Goal: Task Accomplishment & Management: Complete application form

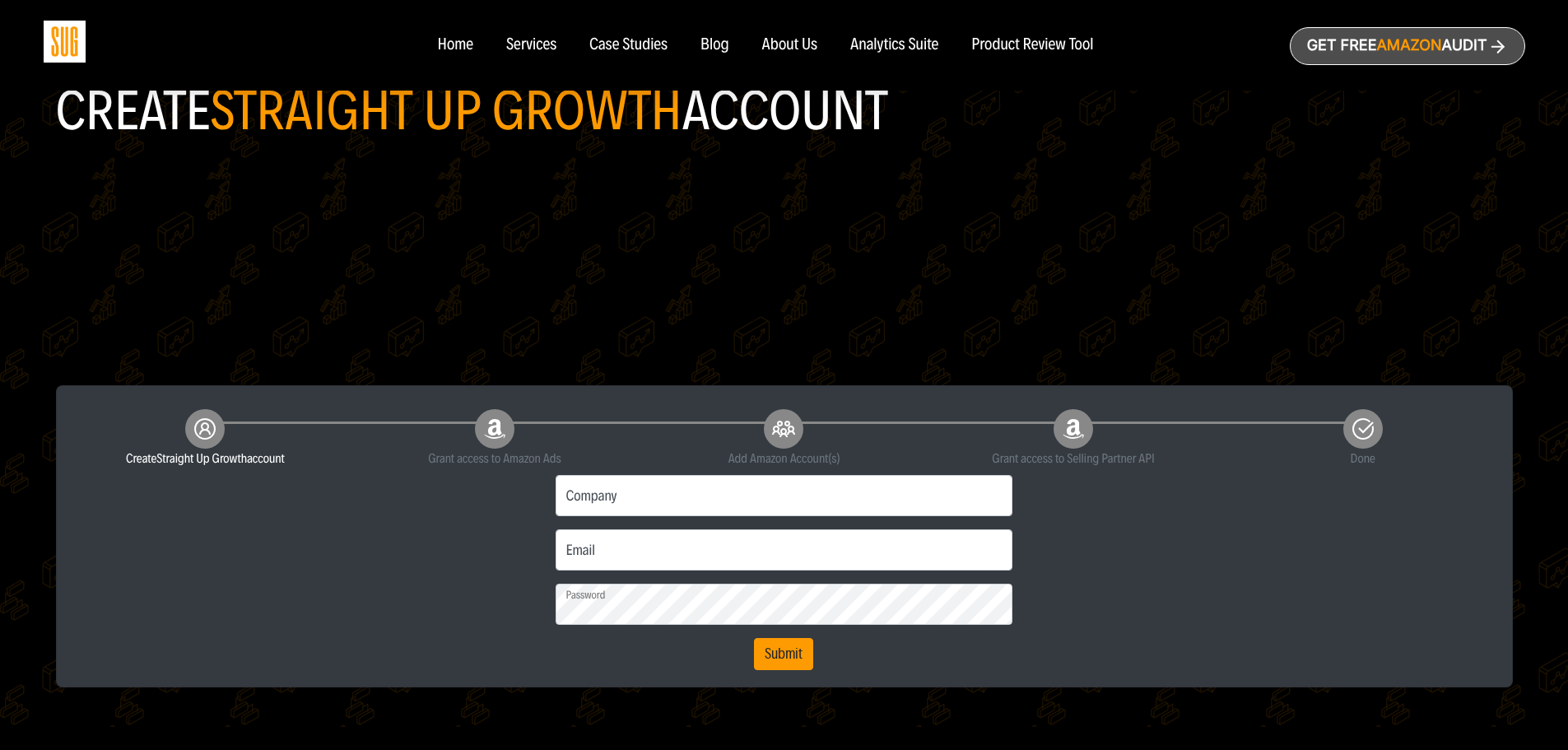
scroll to position [165, 0]
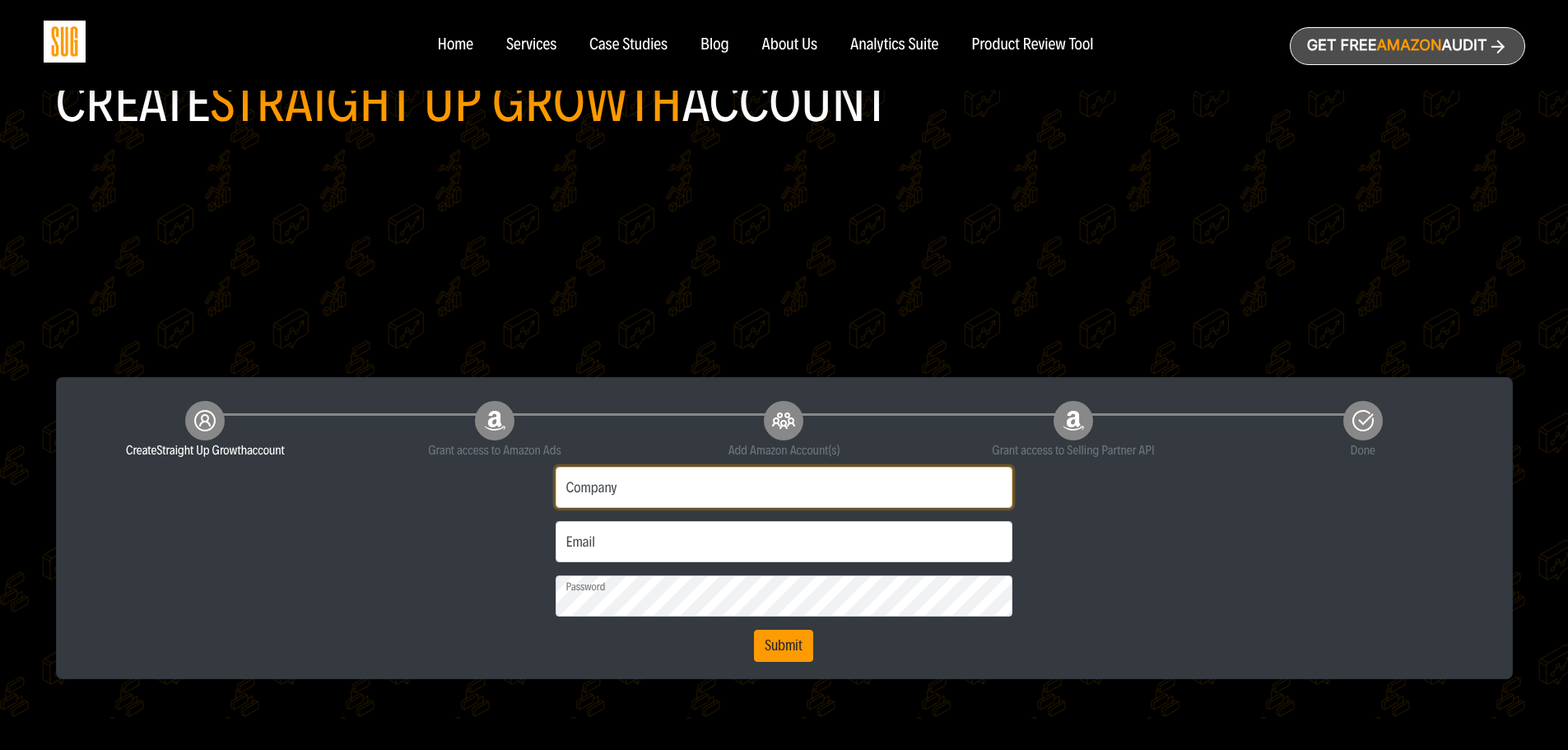
click at [825, 501] on input "Company" at bounding box center [785, 487] width 458 height 41
click at [830, 488] on input "Company" at bounding box center [785, 487] width 458 height 41
type input "Creative Laboratories LLC"
type input "[PERSON_NAME][EMAIL_ADDRESS][DOMAIN_NAME]"
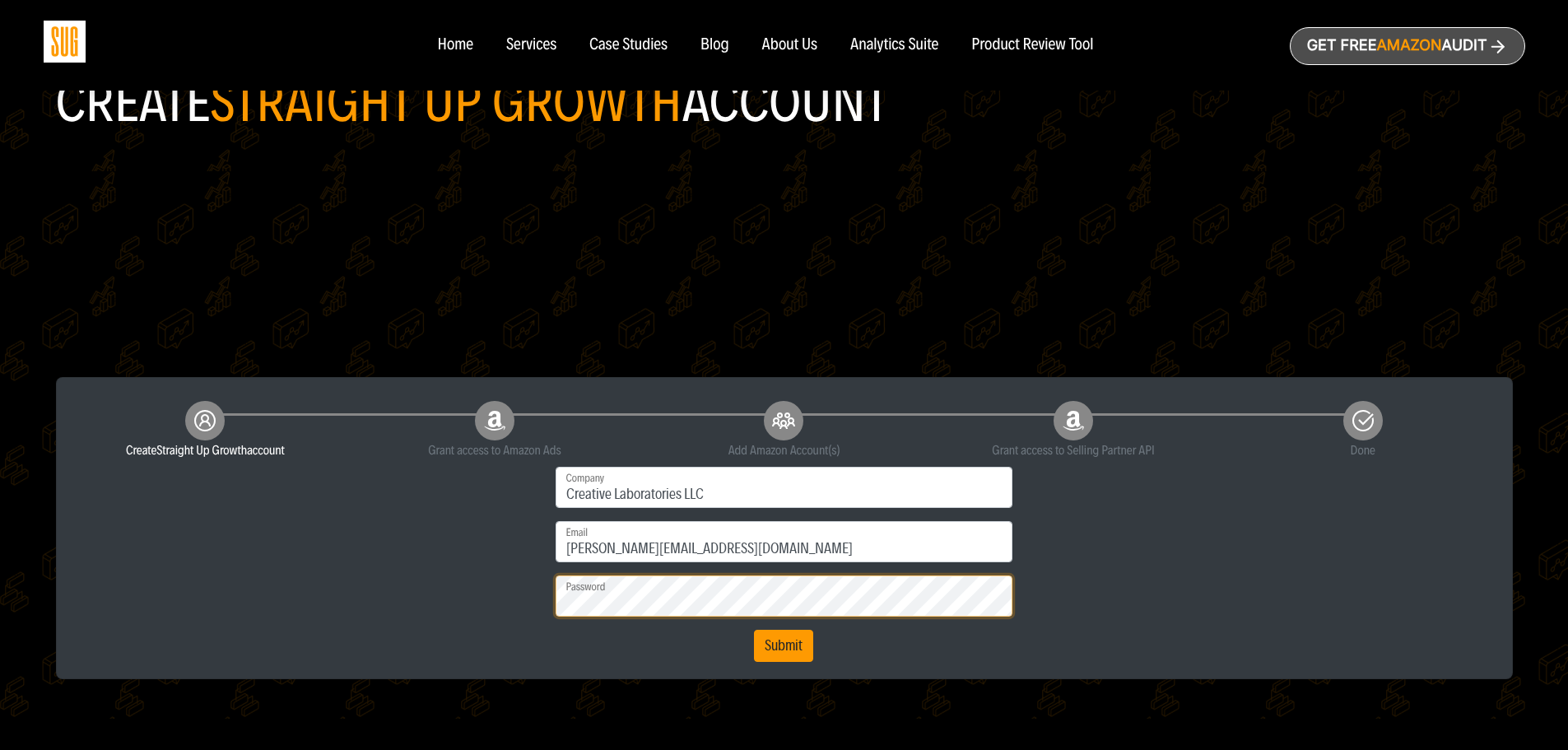
click at [754, 630] on button "Submit" at bounding box center [783, 646] width 59 height 33
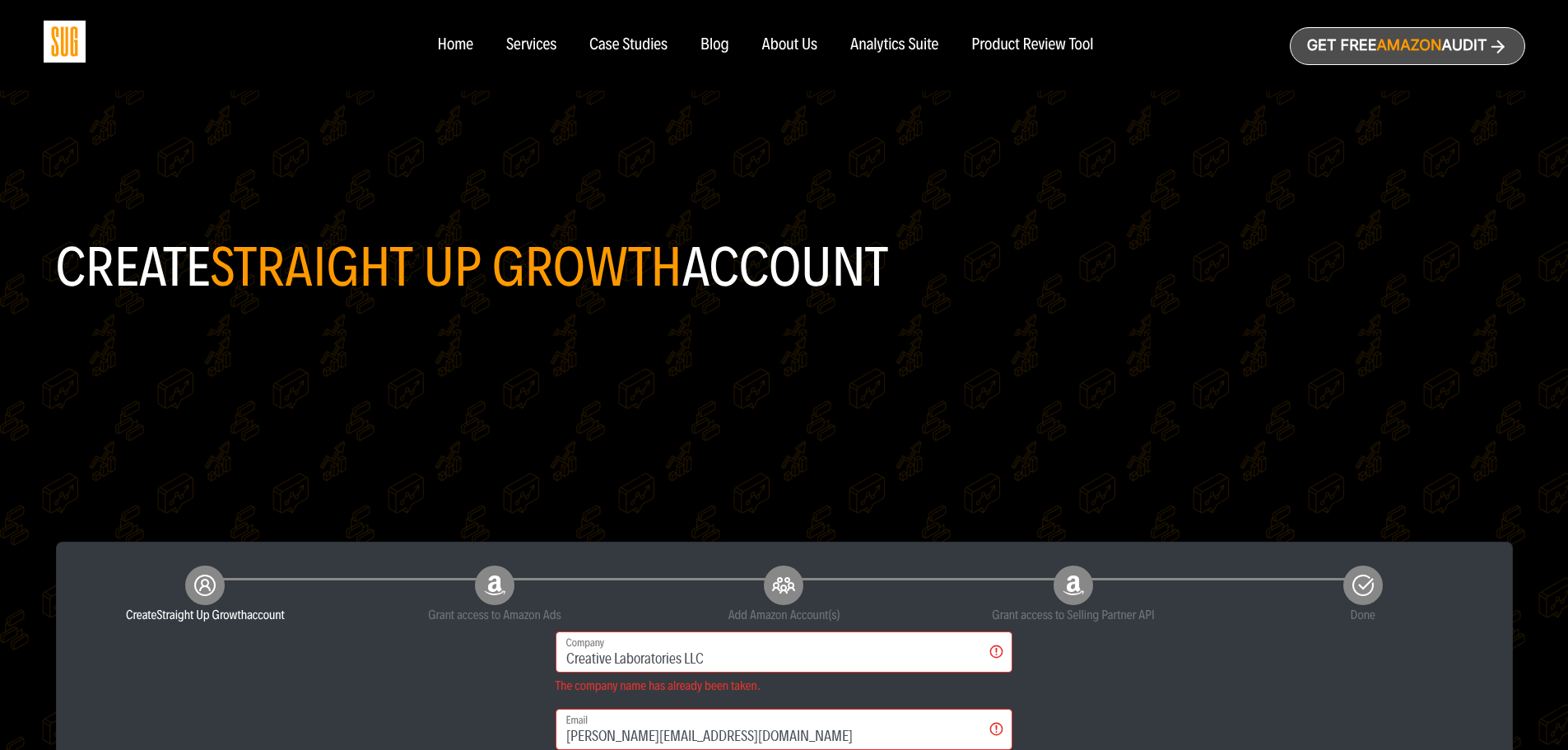
drag, startPoint x: 1046, startPoint y: 492, endPoint x: 1002, endPoint y: 528, distance: 56.9
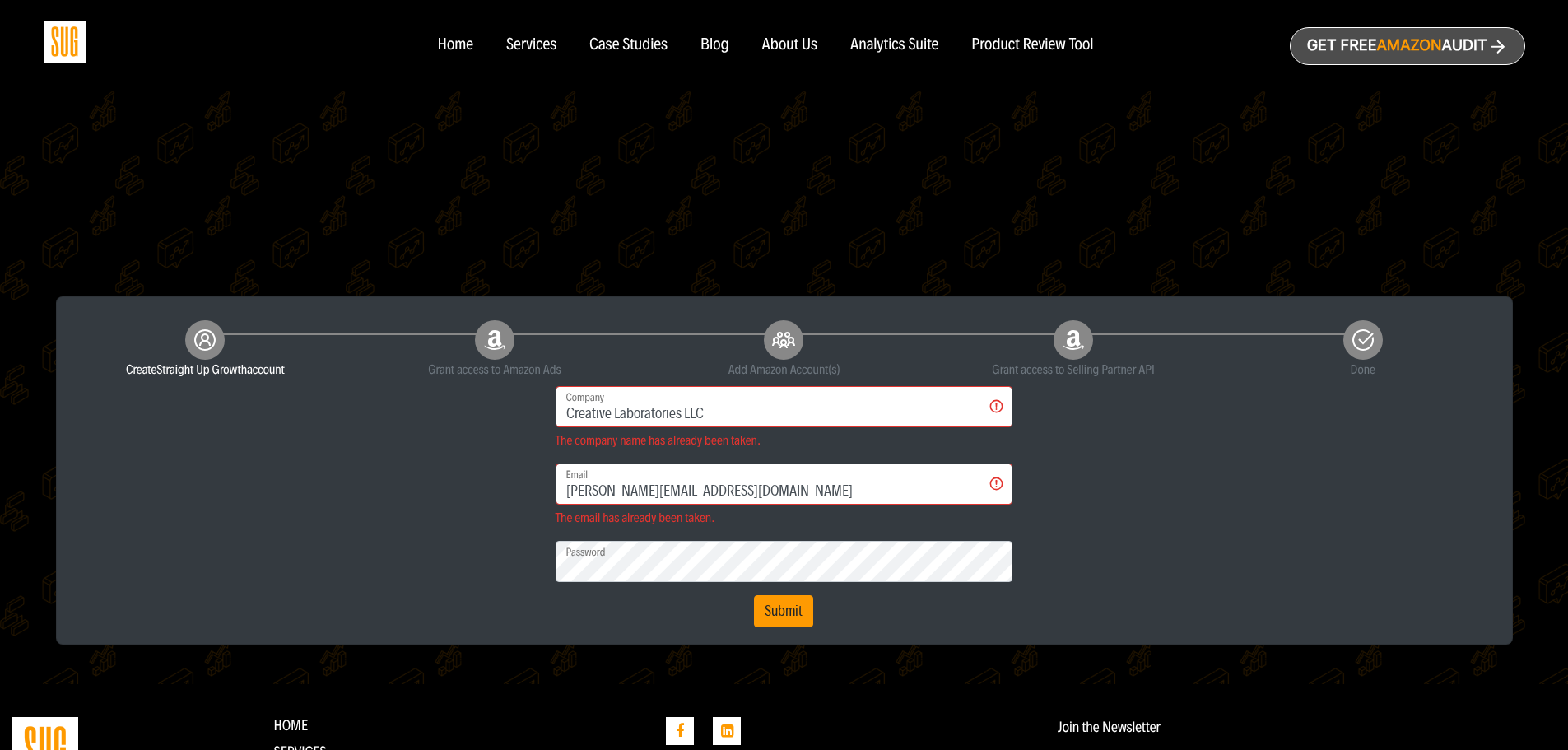
scroll to position [247, 0]
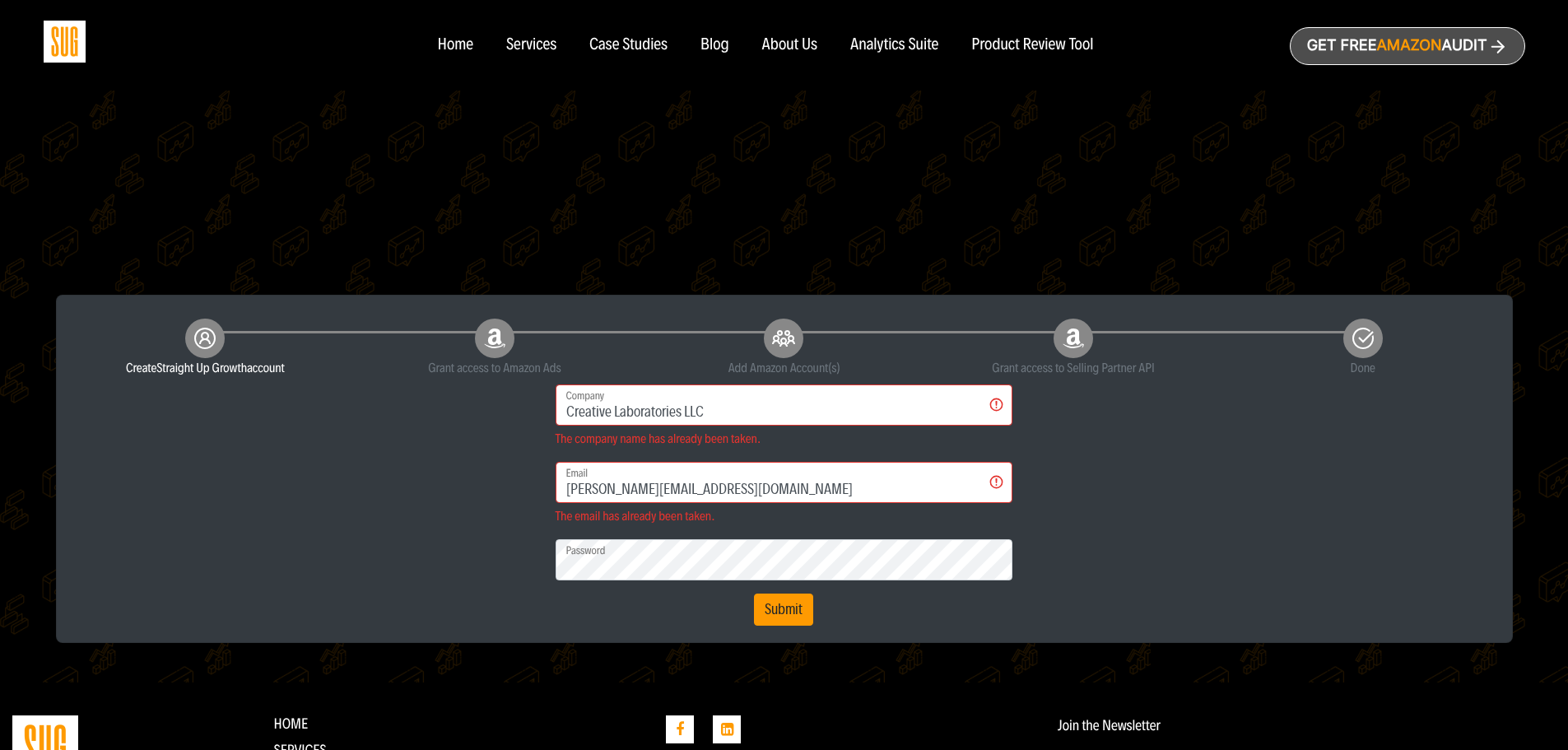
click at [864, 628] on div "Create Straight Up Growth account Grant access to Amazon Ads Add Amazon Account…" at bounding box center [784, 470] width 1455 height 348
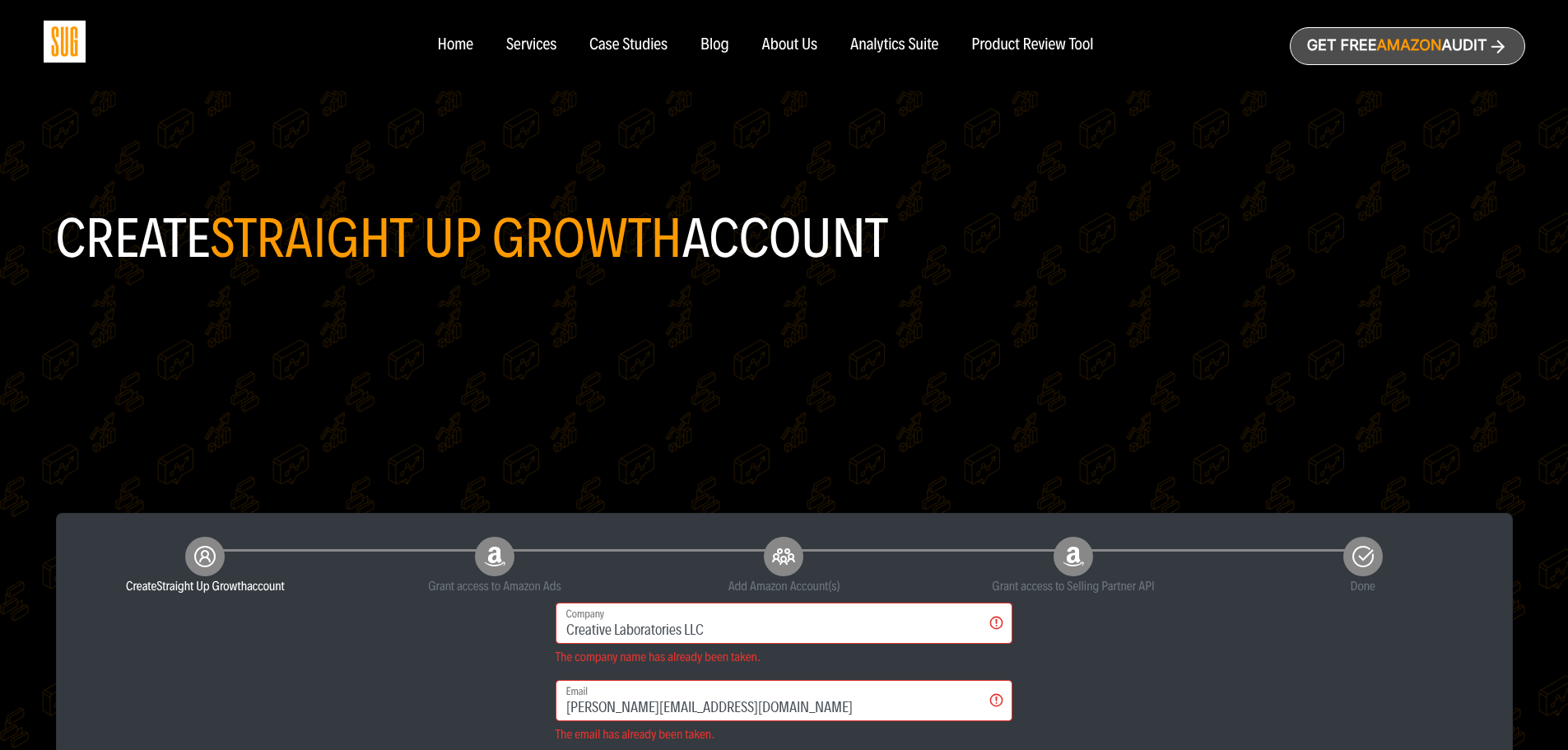
scroll to position [0, 0]
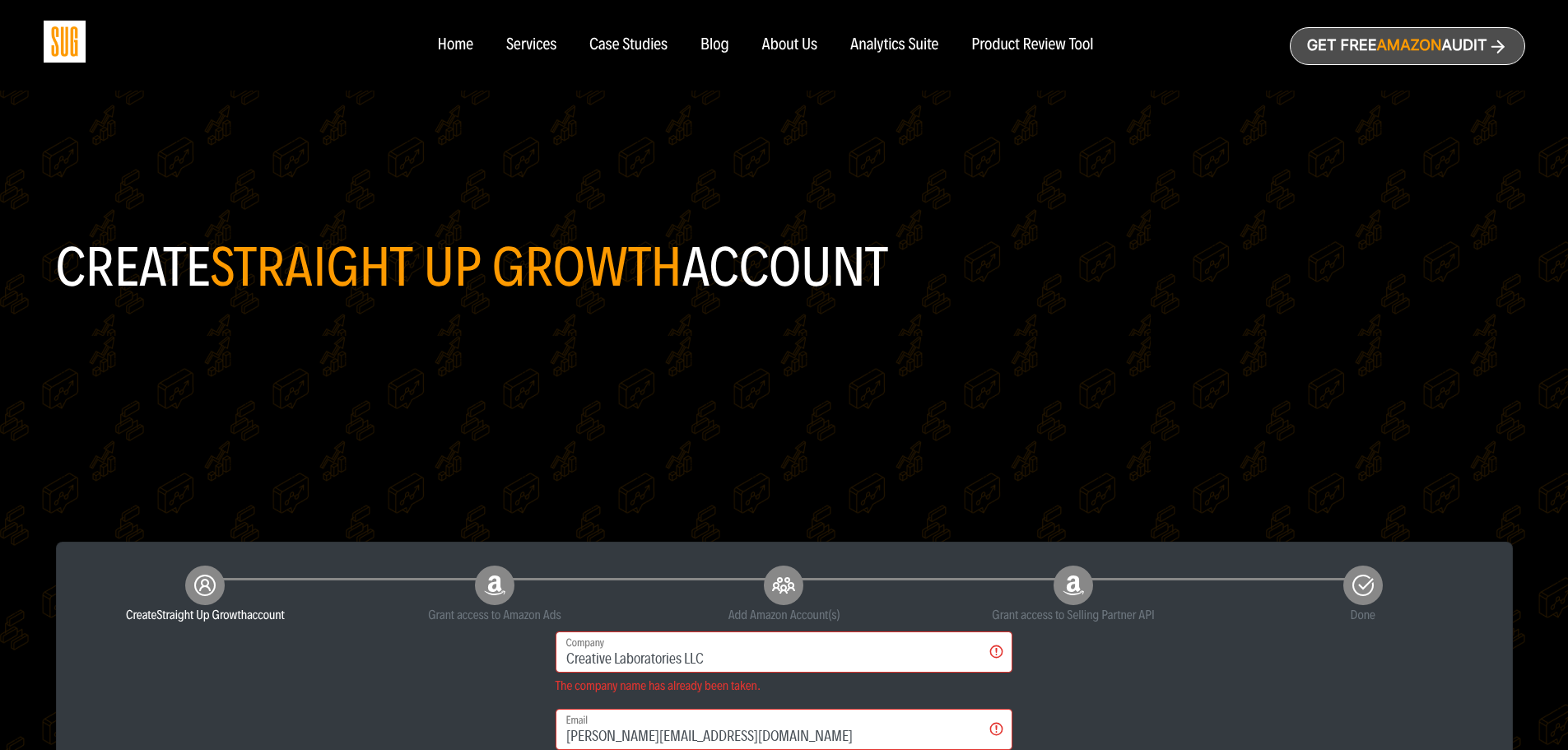
click at [461, 46] on div "Home" at bounding box center [455, 45] width 35 height 18
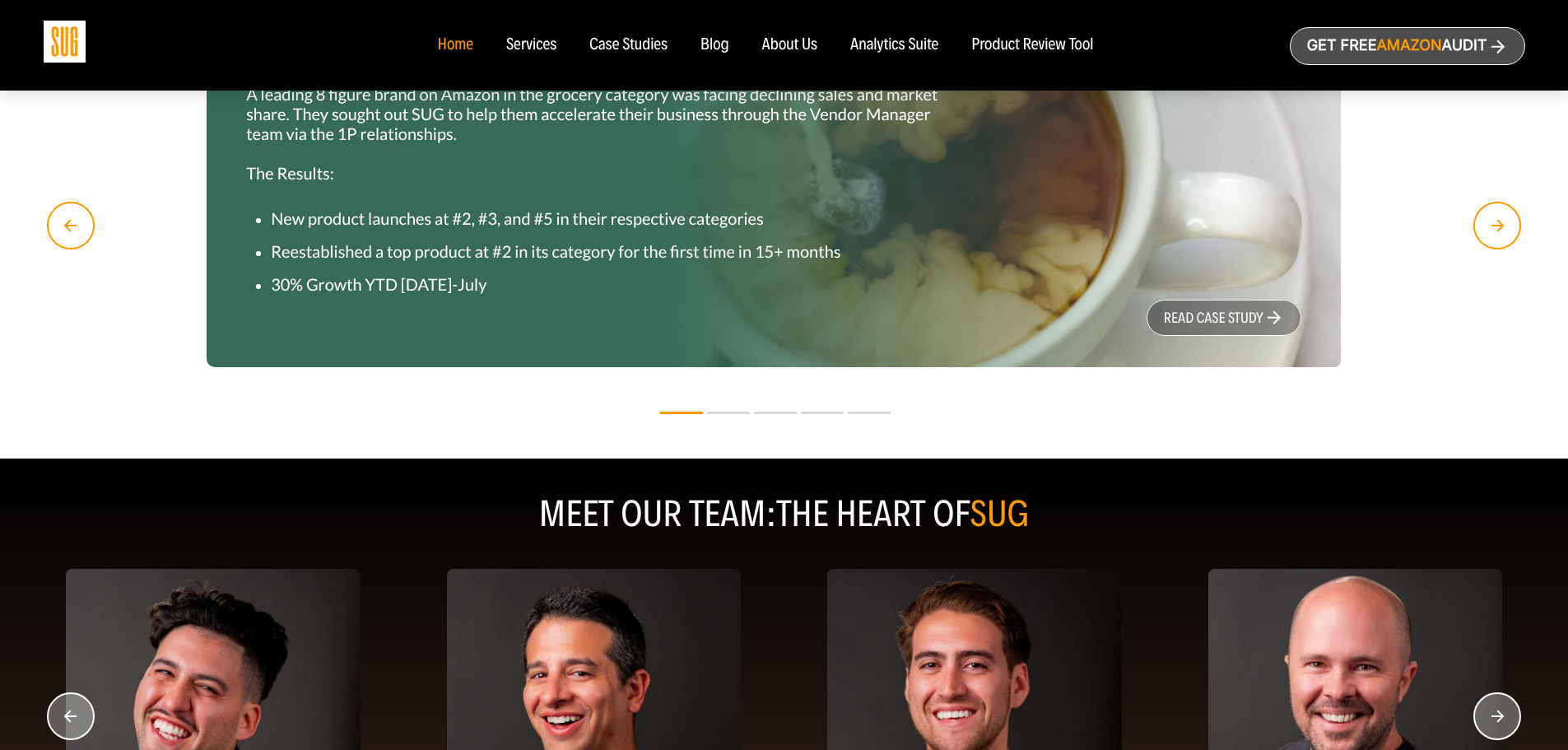
scroll to position [1977, 0]
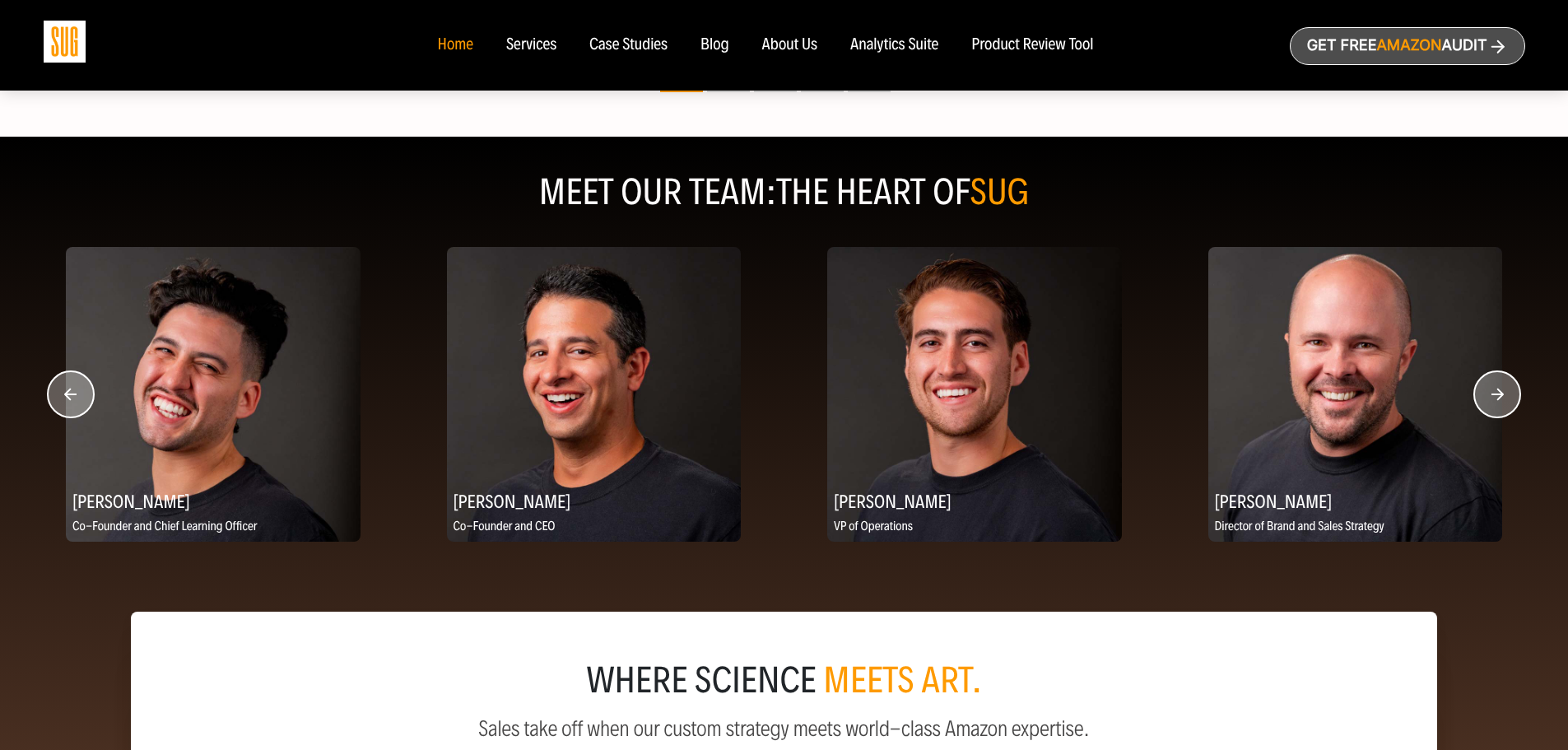
drag, startPoint x: 895, startPoint y: 441, endPoint x: 581, endPoint y: 566, distance: 338.0
click at [581, 566] on div "Patrick DeRiso, II Amazon Content Manager Anna Butts Amazon Creatives Specialis…" at bounding box center [784, 403] width 1568 height 375
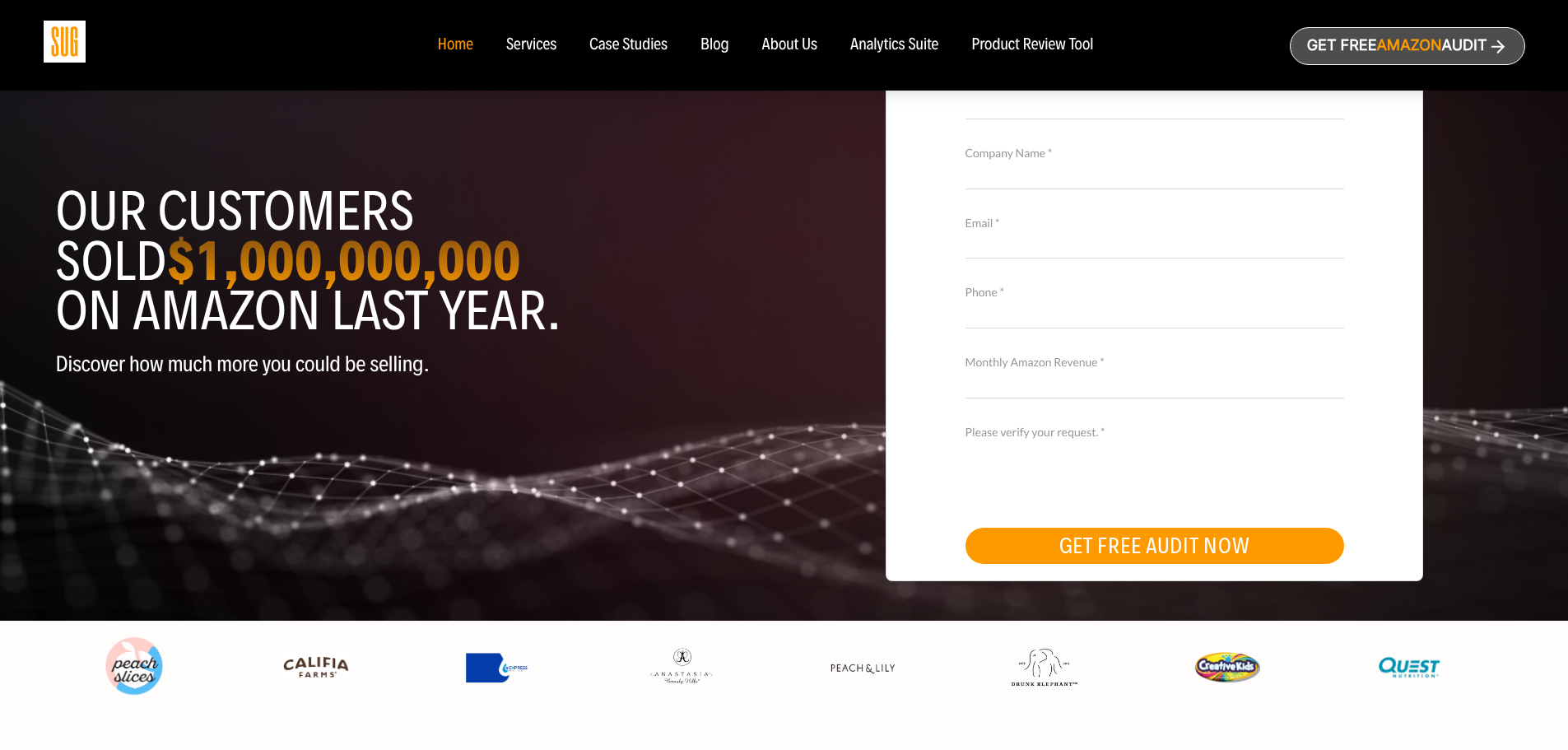
scroll to position [0, 0]
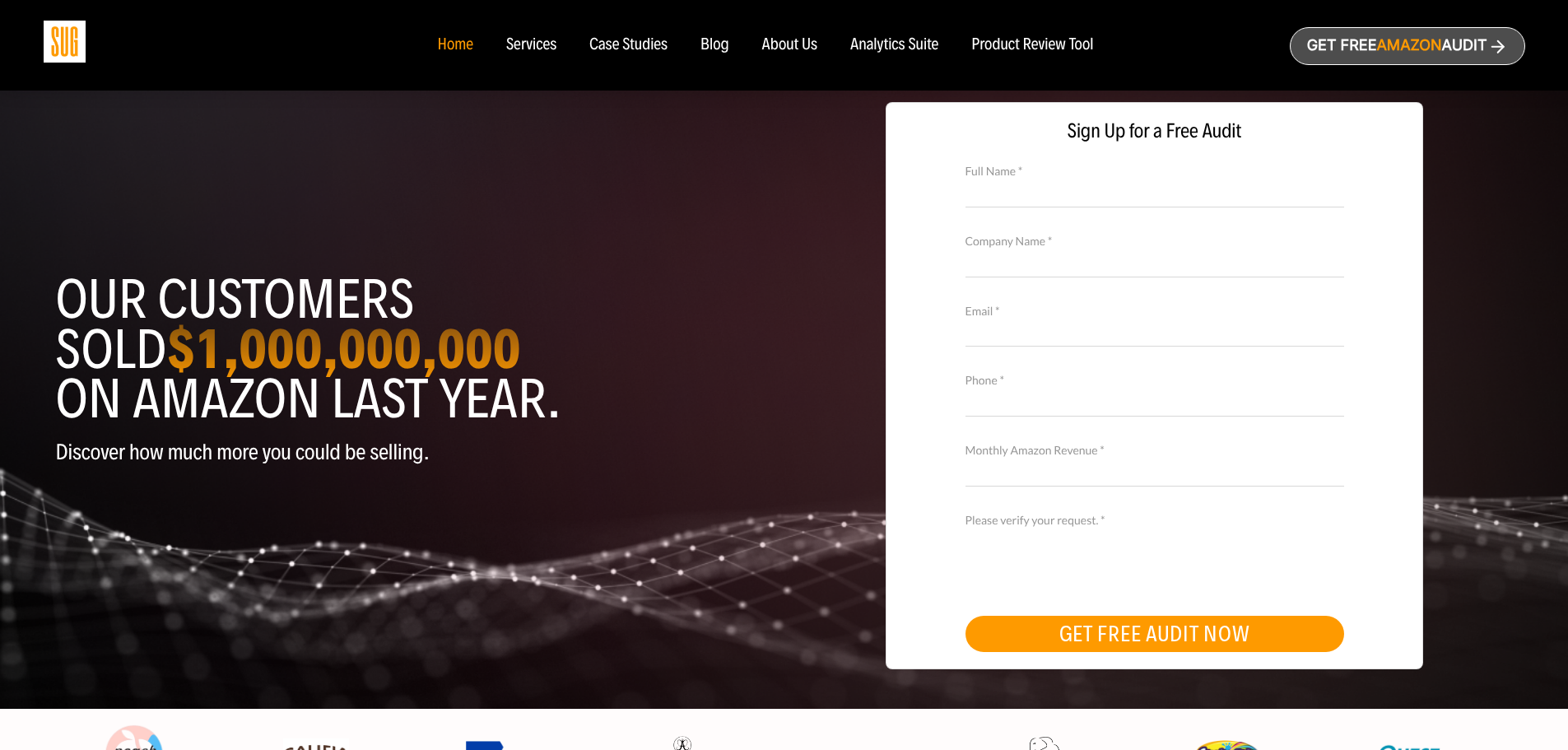
click at [530, 41] on div "Services" at bounding box center [532, 45] width 50 height 18
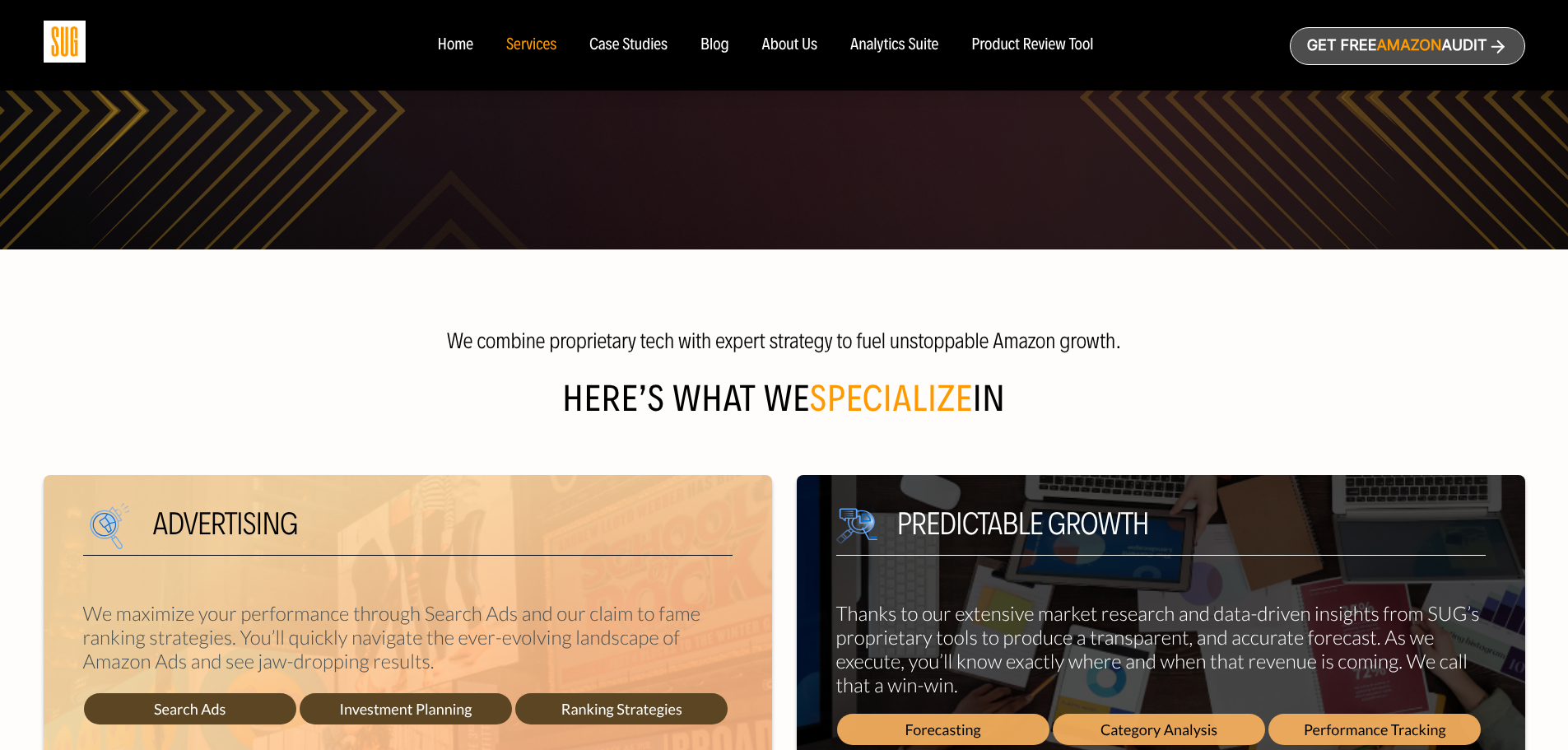
scroll to position [329, 0]
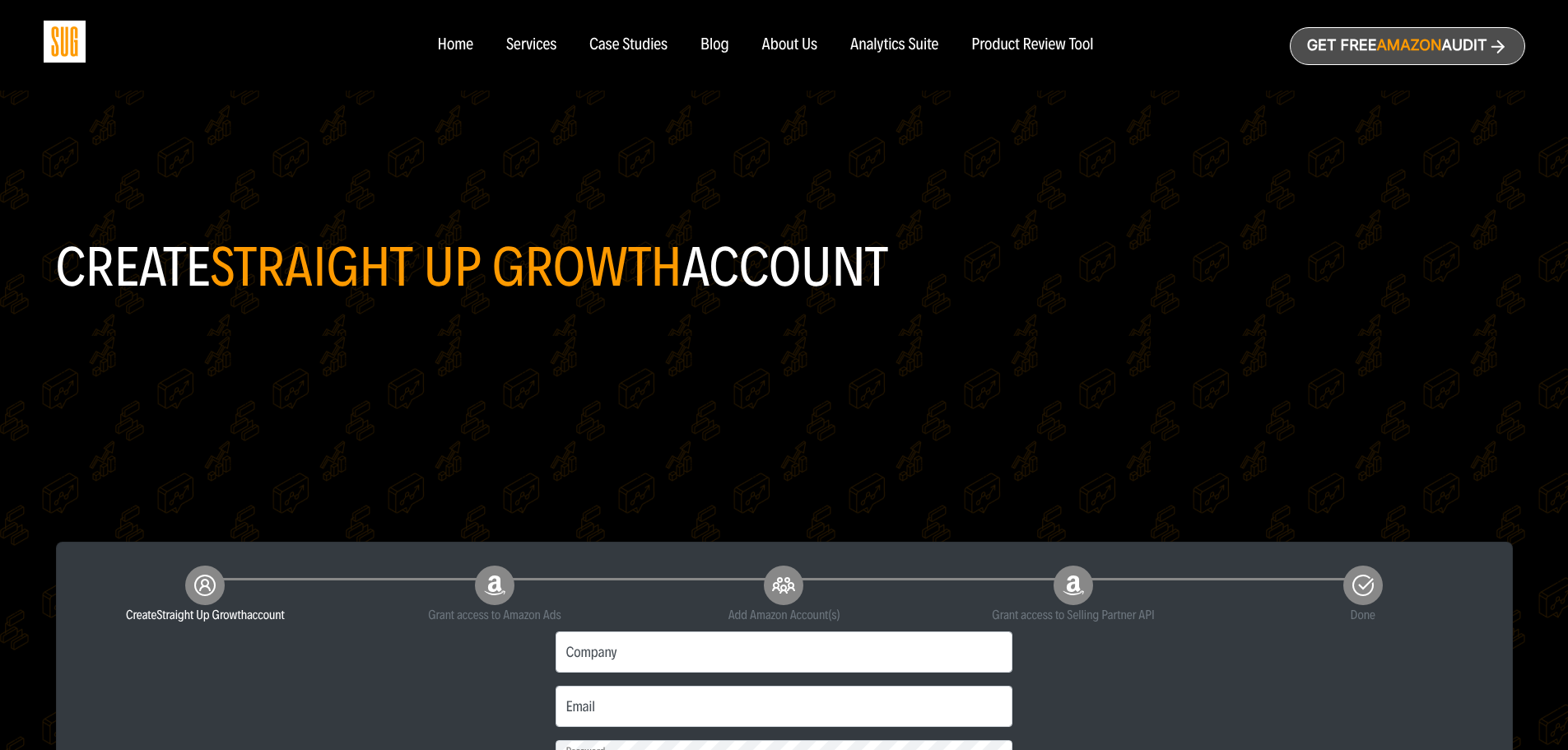
click at [69, 42] on img at bounding box center [64, 42] width 42 height 42
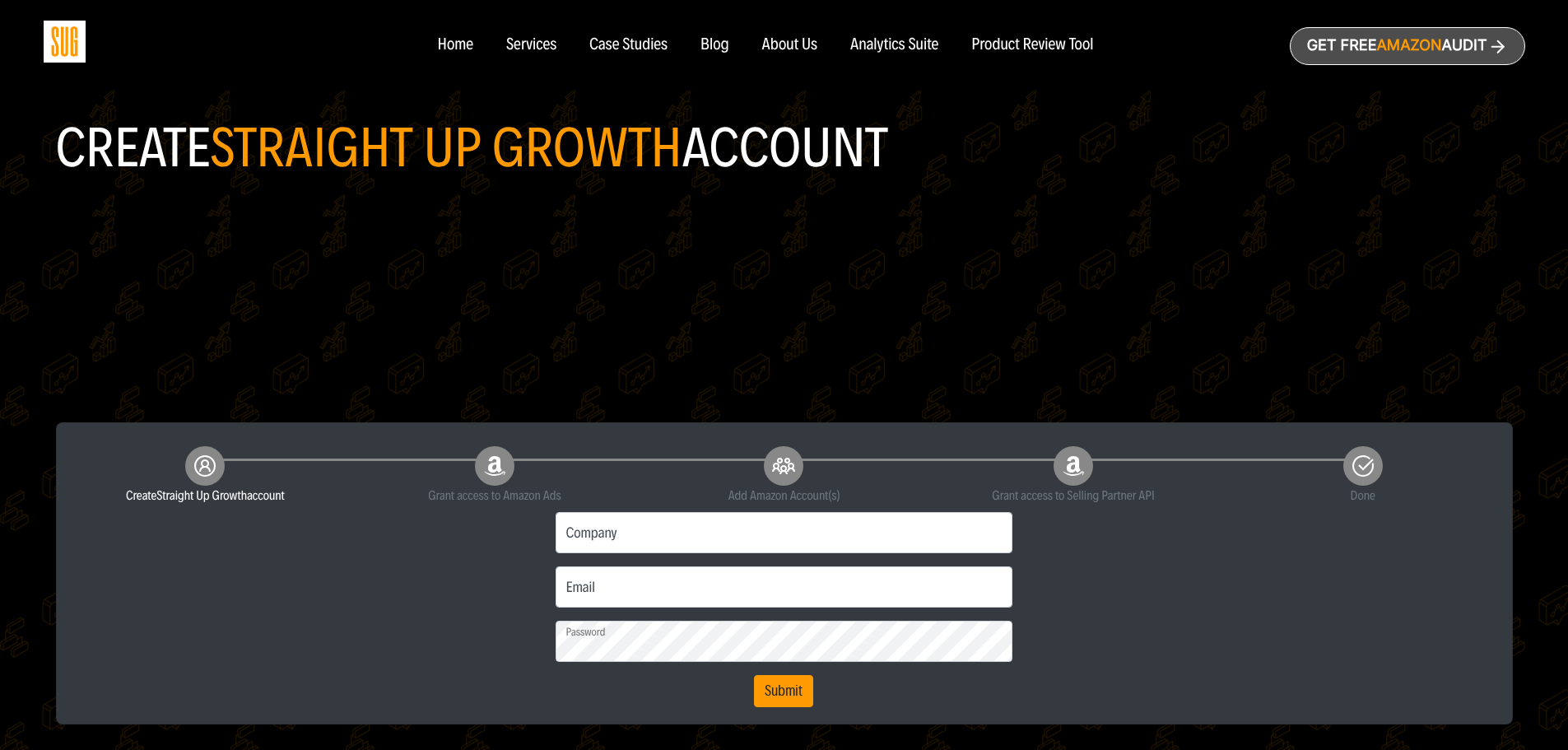
scroll to position [165, 0]
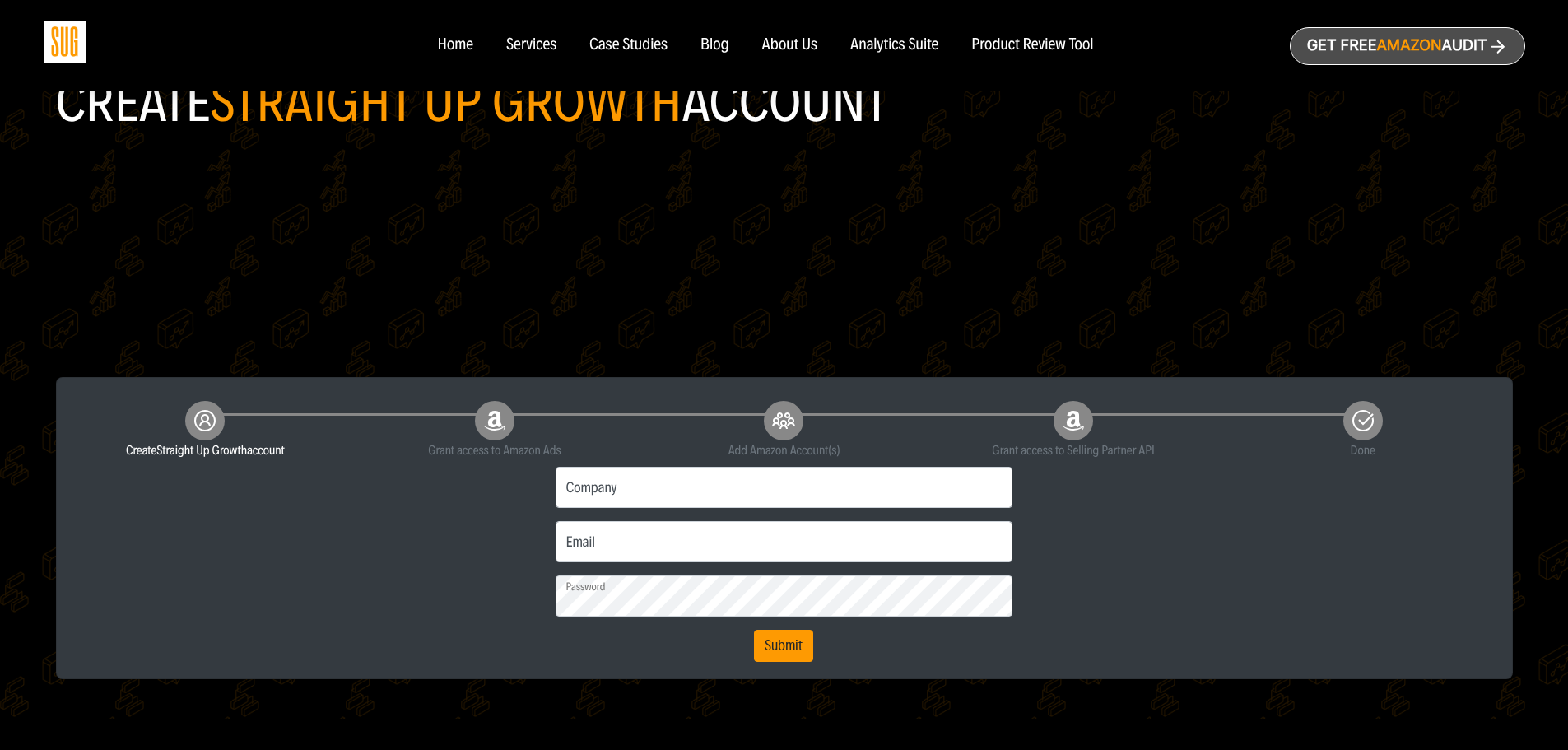
click at [242, 414] on div "Create Straight Up Growth account" at bounding box center [206, 427] width 265 height 66
click at [803, 492] on input "Company" at bounding box center [785, 487] width 458 height 41
click at [739, 504] on input "Company" at bounding box center [785, 487] width 458 height 41
click at [731, 485] on input "Company" at bounding box center [785, 487] width 458 height 41
type input "Creative Labs LLC"
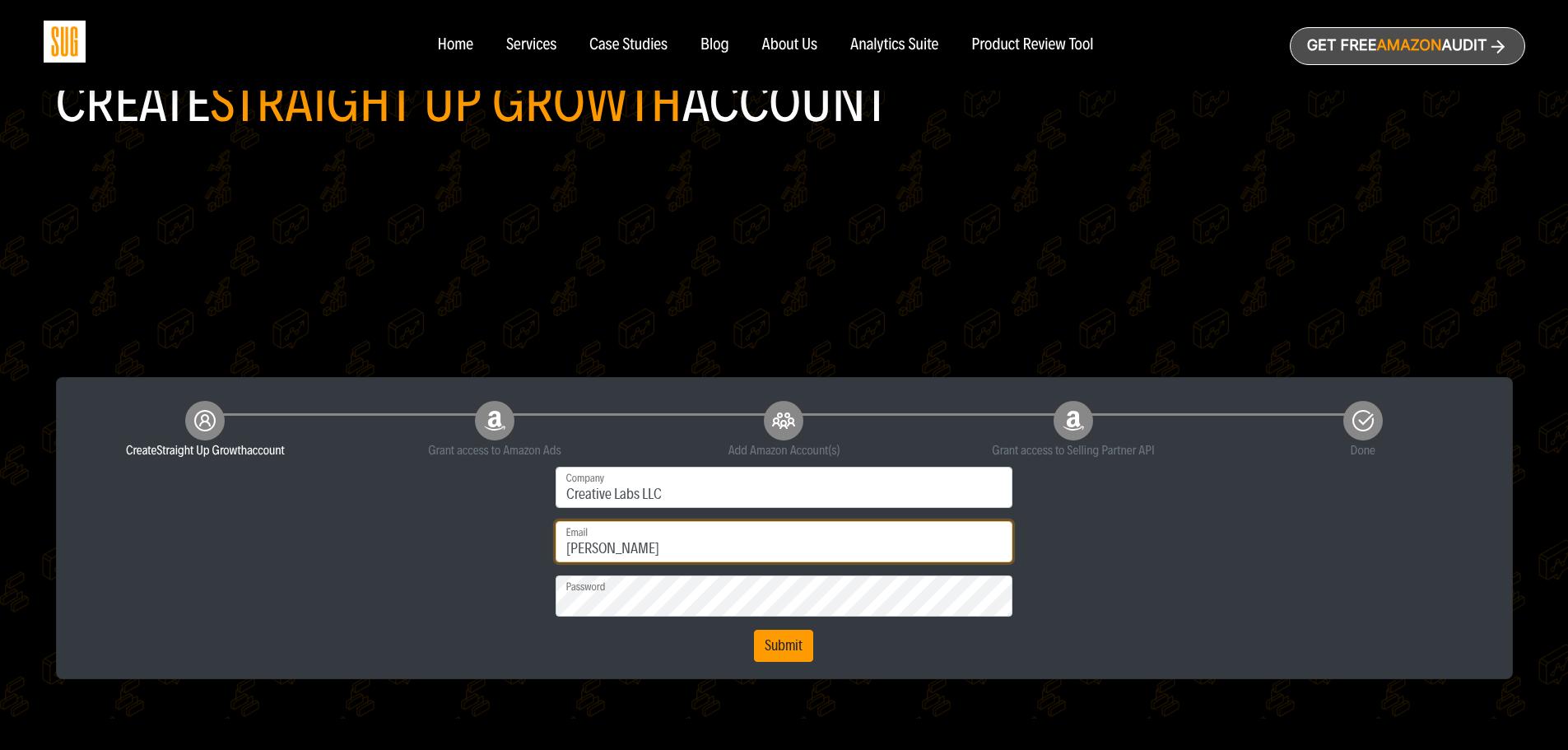
type input "[PERSON_NAME][EMAIL_ADDRESS][DOMAIN_NAME]"
click at [754, 630] on button "Submit" at bounding box center [783, 646] width 59 height 33
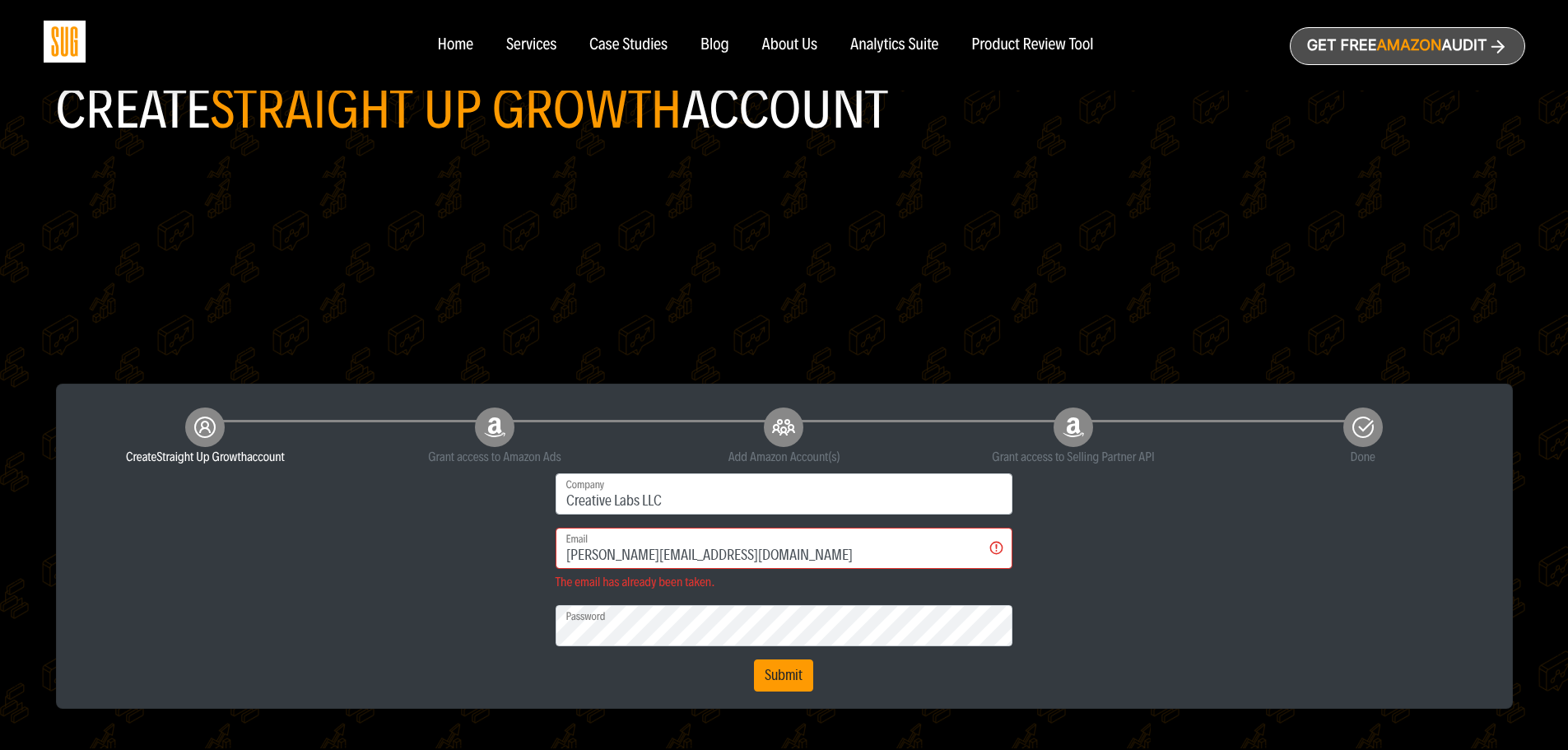
scroll to position [165, 0]
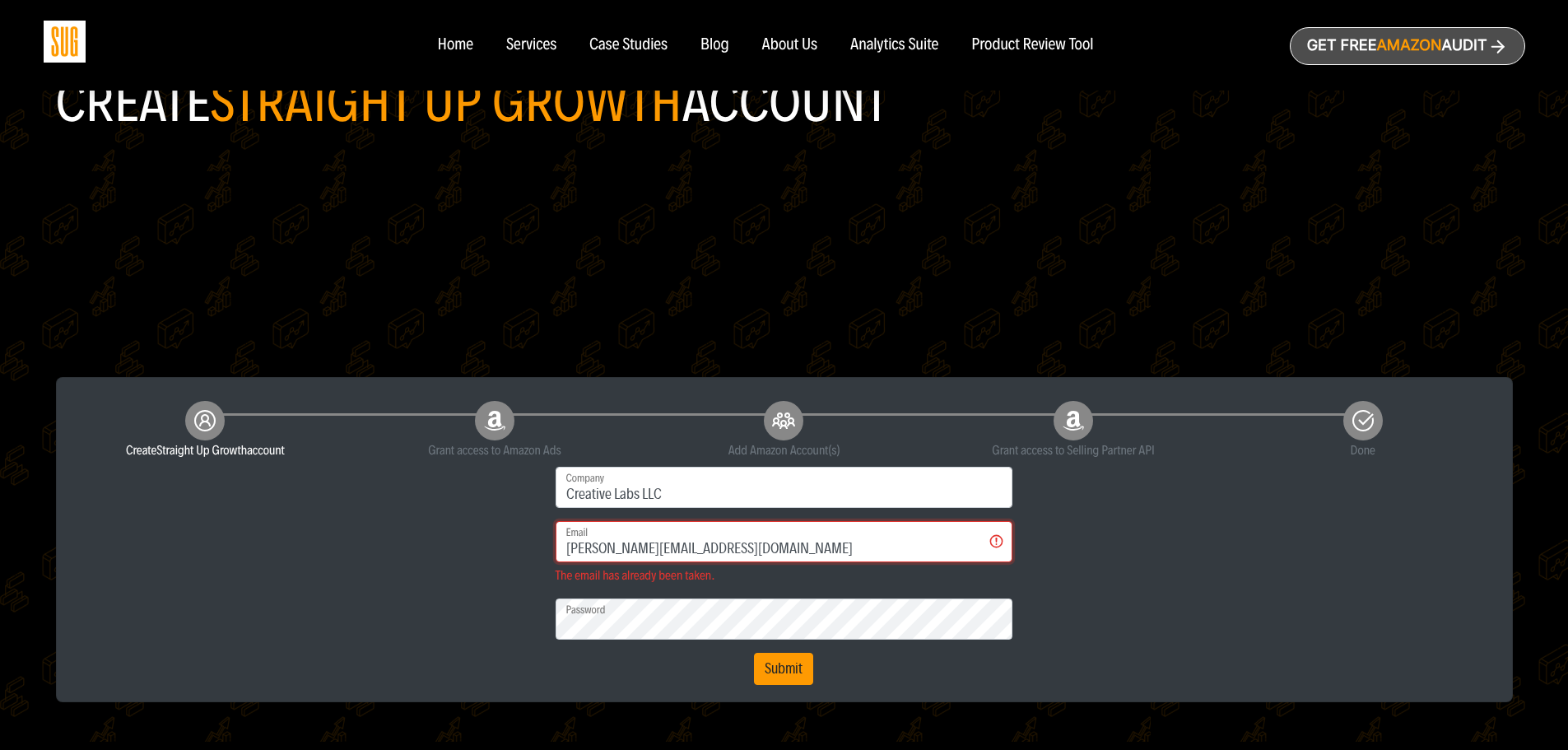
click at [997, 540] on input "[PERSON_NAME][EMAIL_ADDRESS][DOMAIN_NAME]" at bounding box center [785, 541] width 458 height 41
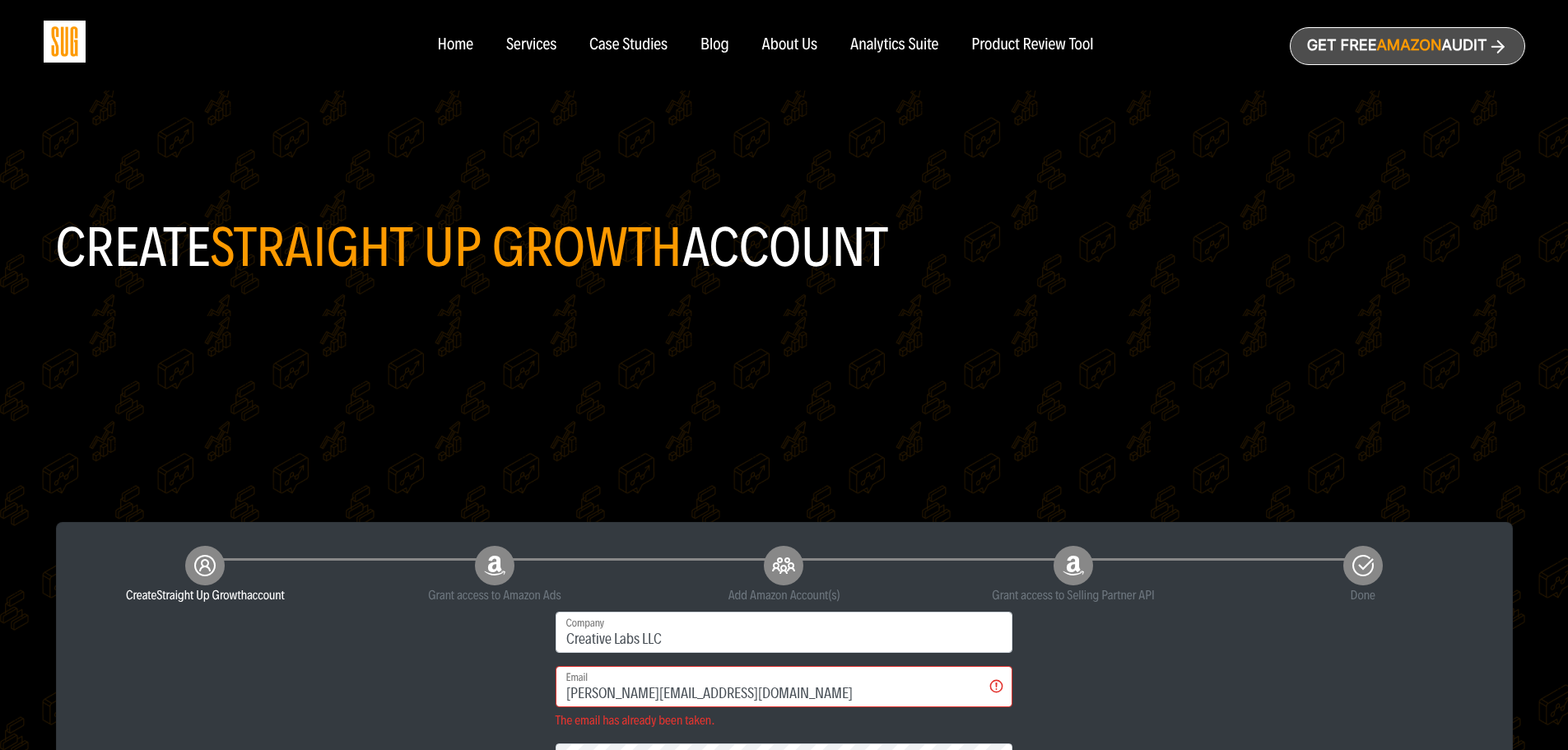
scroll to position [0, 0]
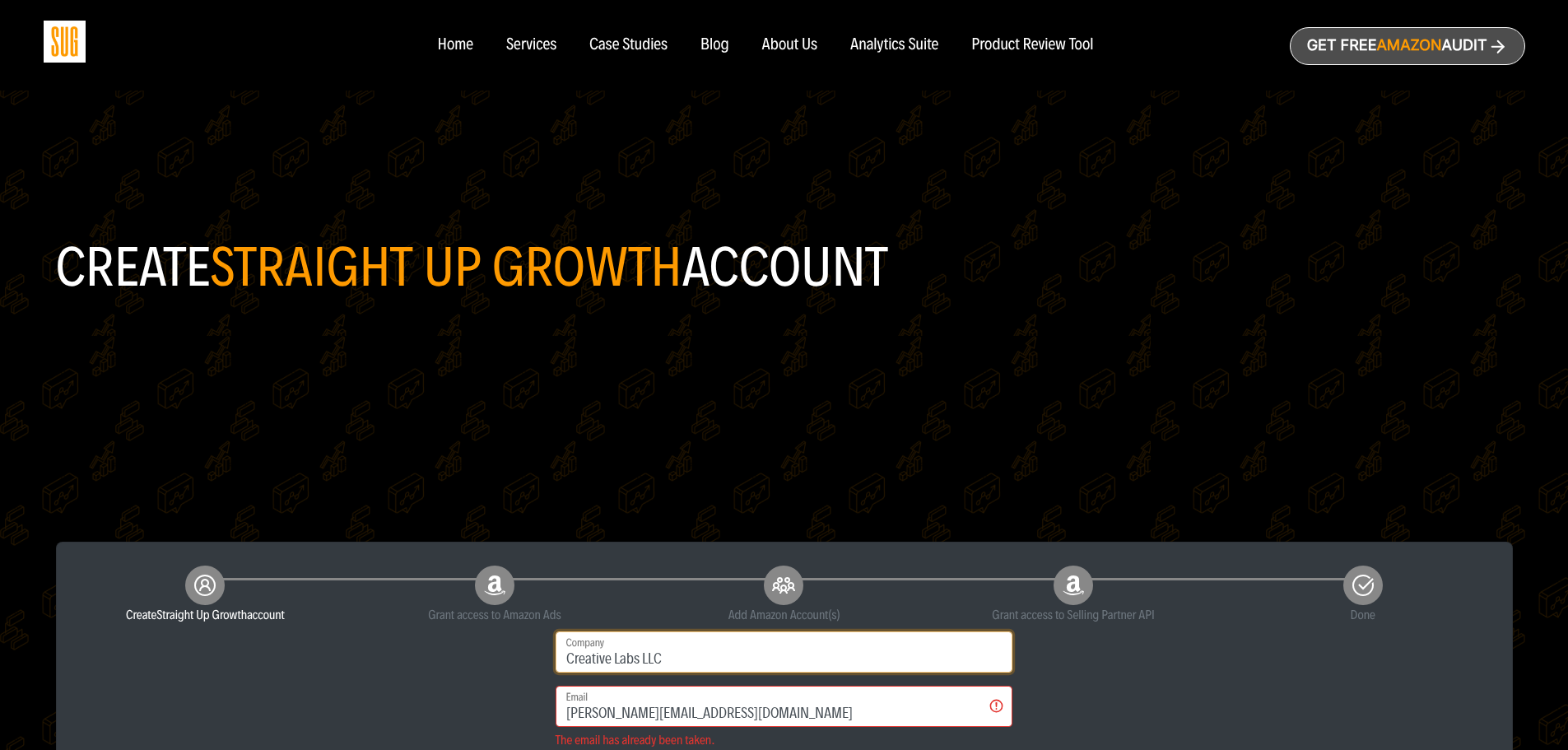
click at [673, 655] on input "Creative Labs LLC" at bounding box center [785, 651] width 458 height 41
click at [652, 658] on input "Creative Labs LLC" at bounding box center [785, 651] width 458 height 41
click at [659, 657] on input "Creative LabsC LL" at bounding box center [785, 651] width 458 height 41
drag, startPoint x: 660, startPoint y: 657, endPoint x: 631, endPoint y: 658, distance: 29.0
click at [631, 658] on input "Creative LabsC LL" at bounding box center [785, 651] width 458 height 41
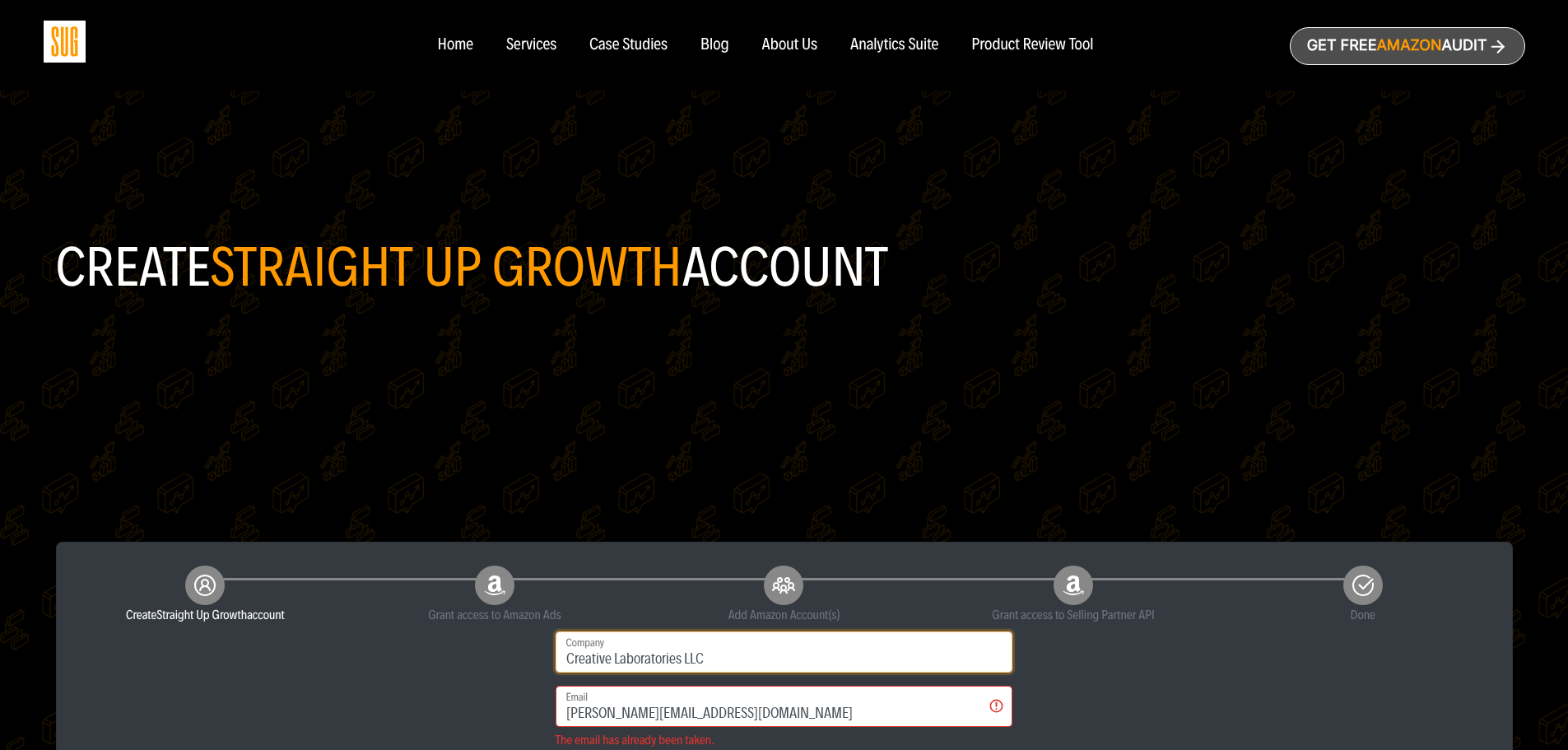
type input "Creative Laboratories LLC"
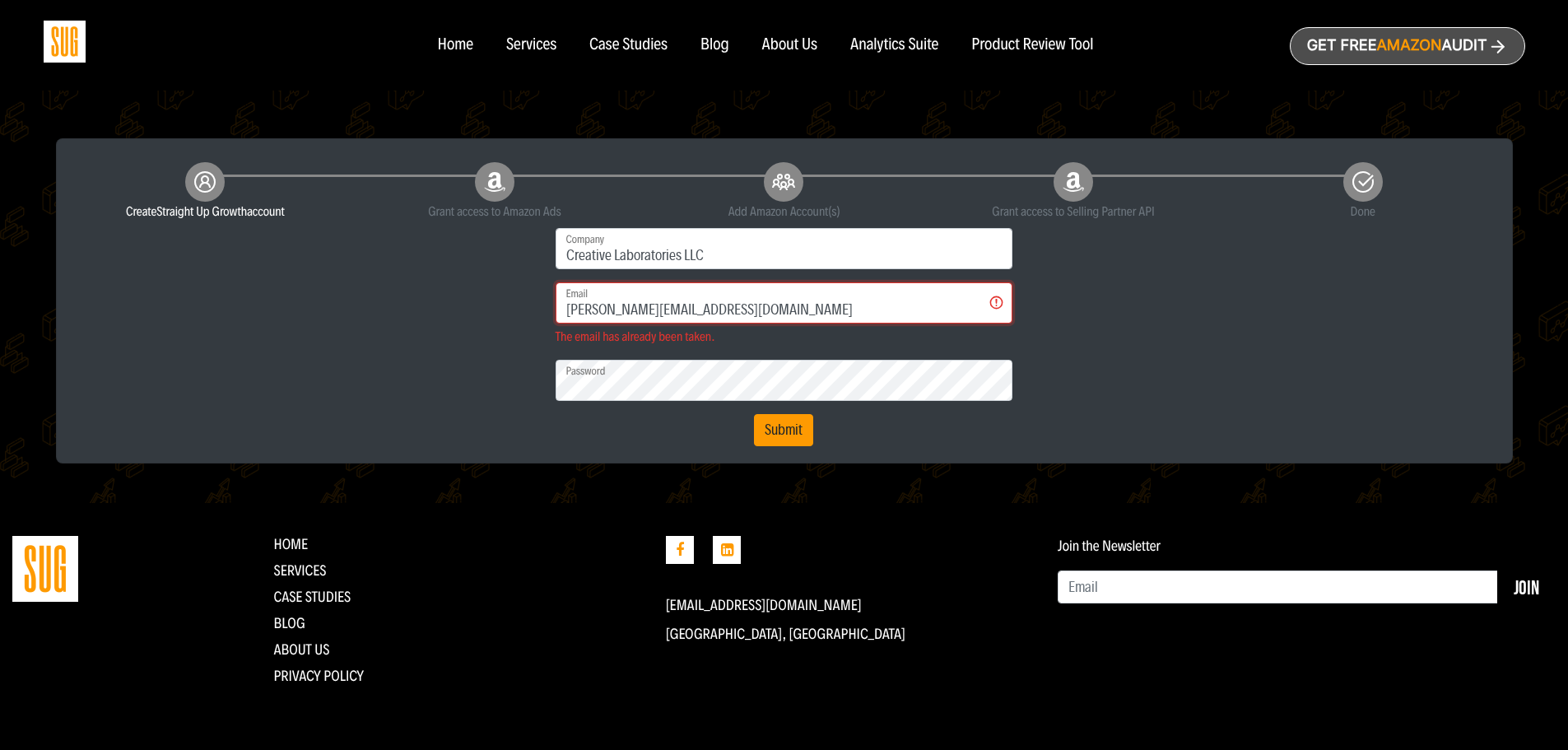
click at [998, 302] on input "[PERSON_NAME][EMAIL_ADDRESS][DOMAIN_NAME]" at bounding box center [785, 303] width 458 height 41
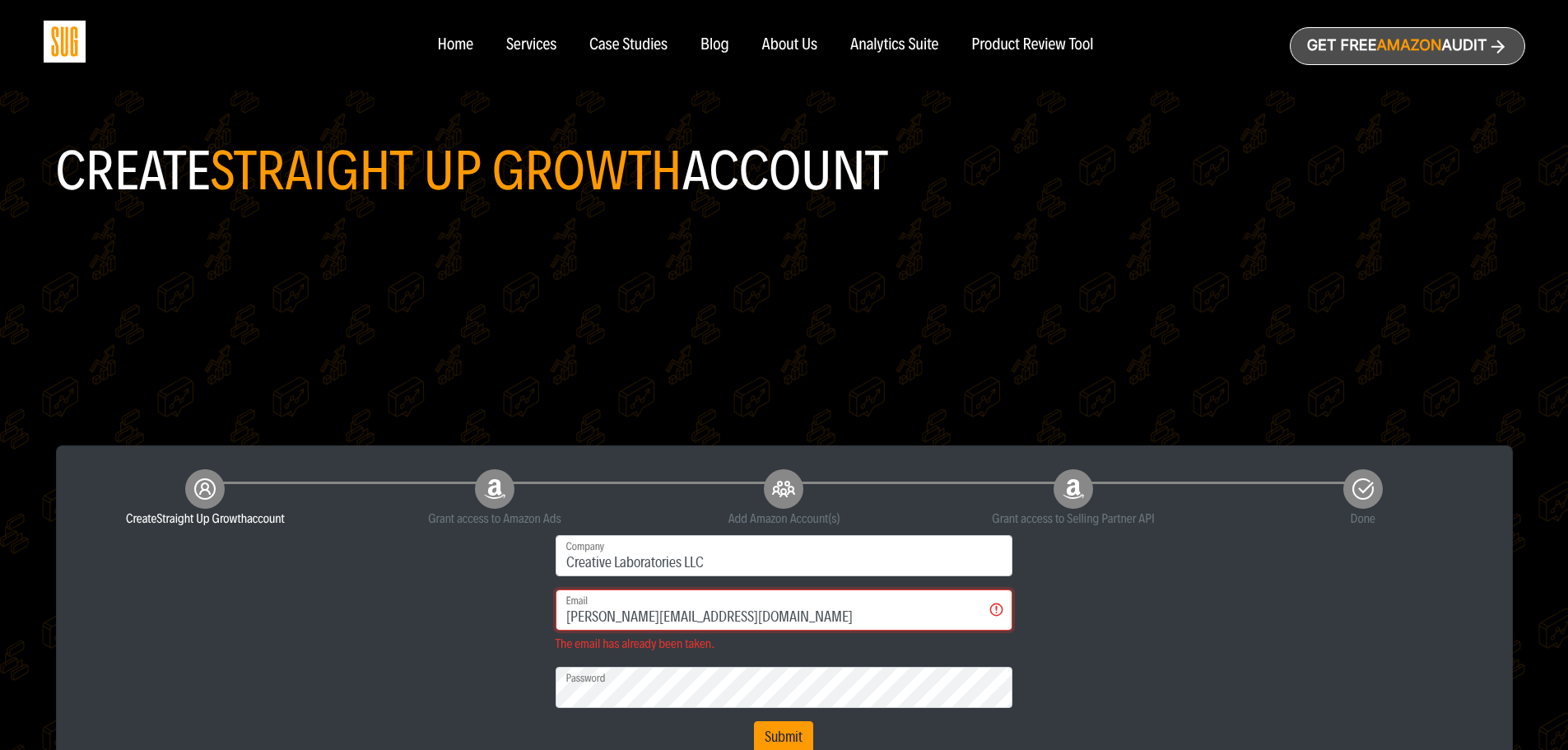
scroll to position [0, 0]
